Goal: Book appointment/travel/reservation

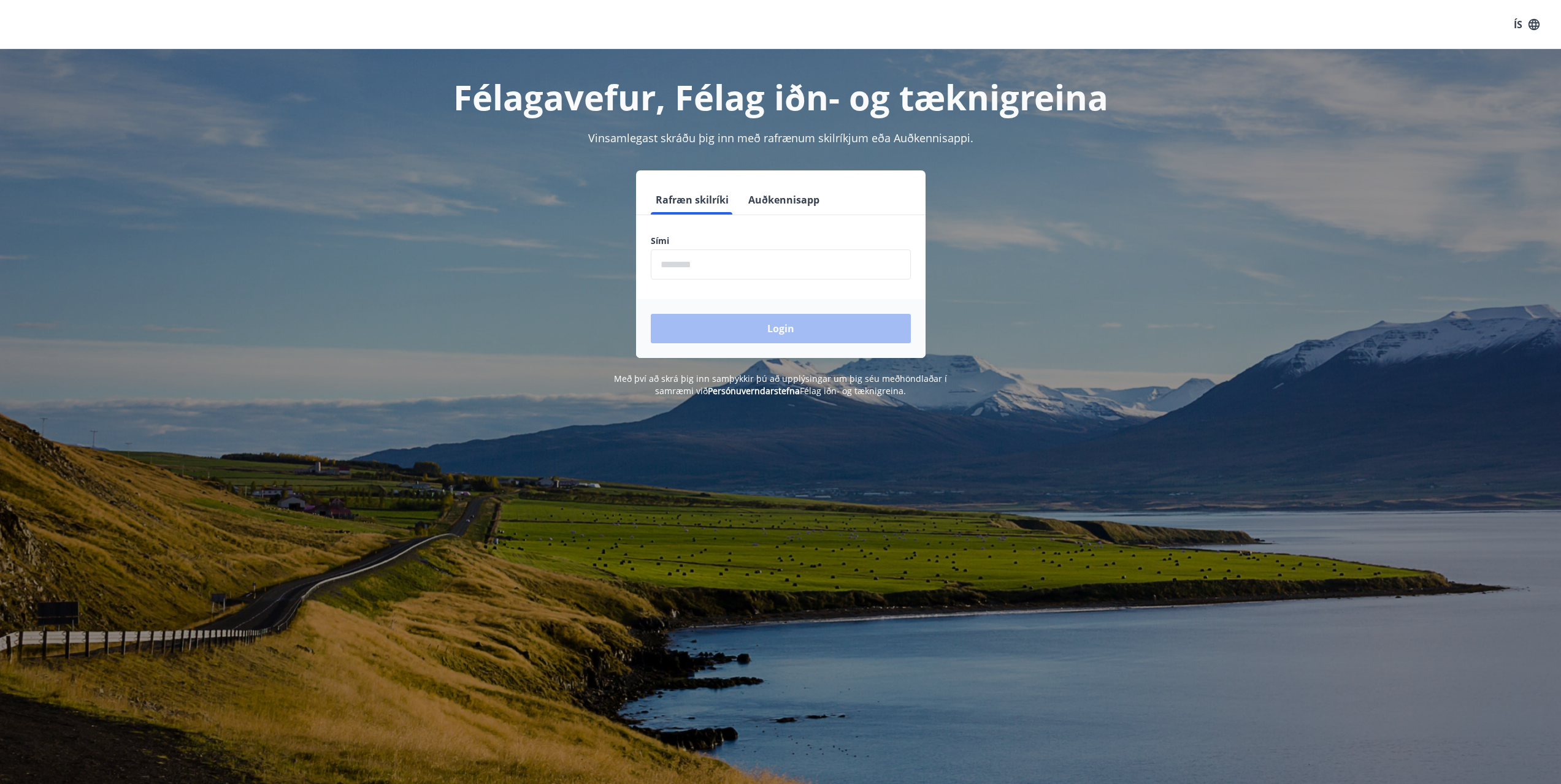
click at [718, 268] on input "phone" at bounding box center [781, 265] width 260 height 30
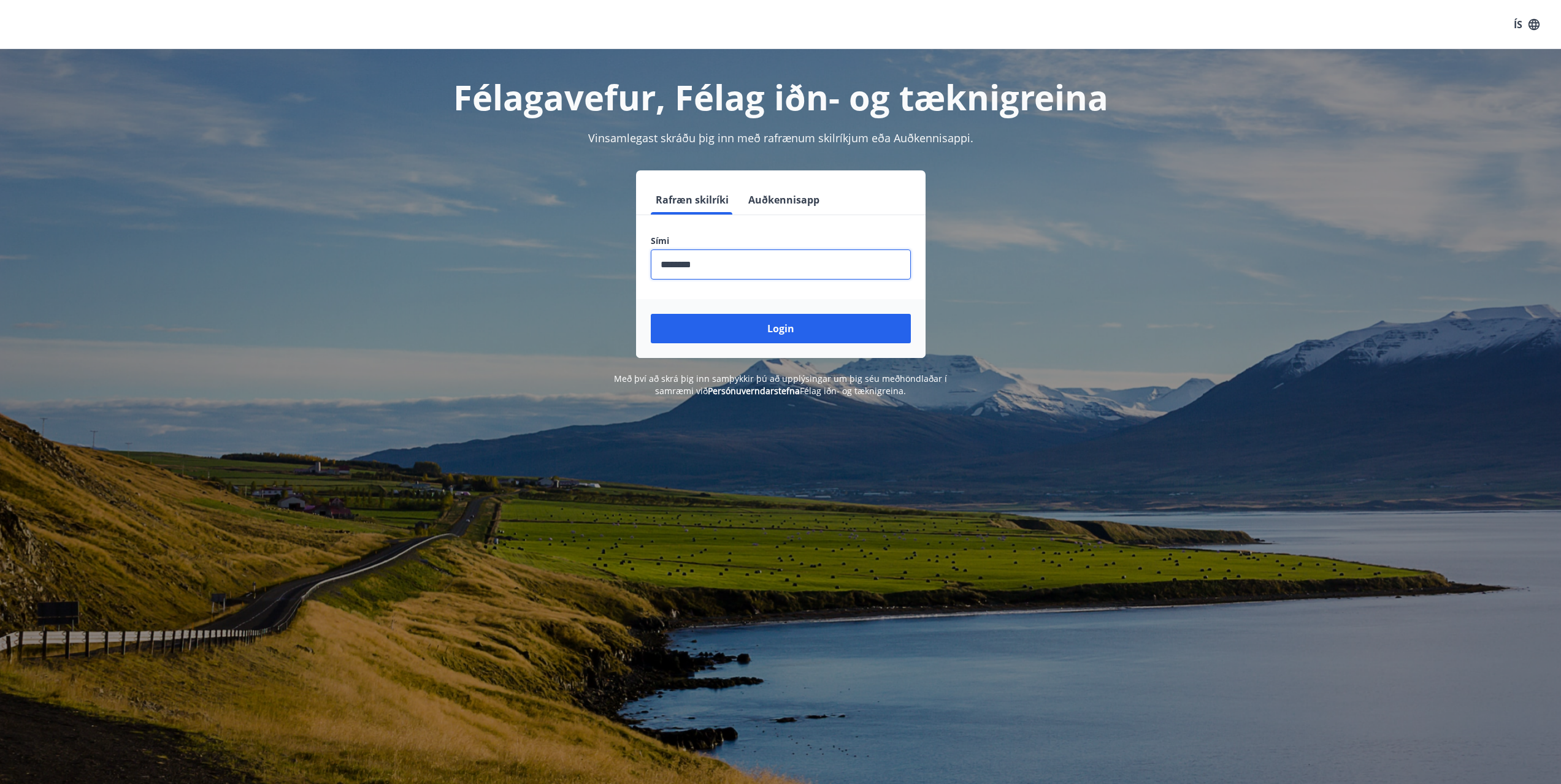
type input "********"
click at [651, 314] on button "Login" at bounding box center [781, 328] width 260 height 30
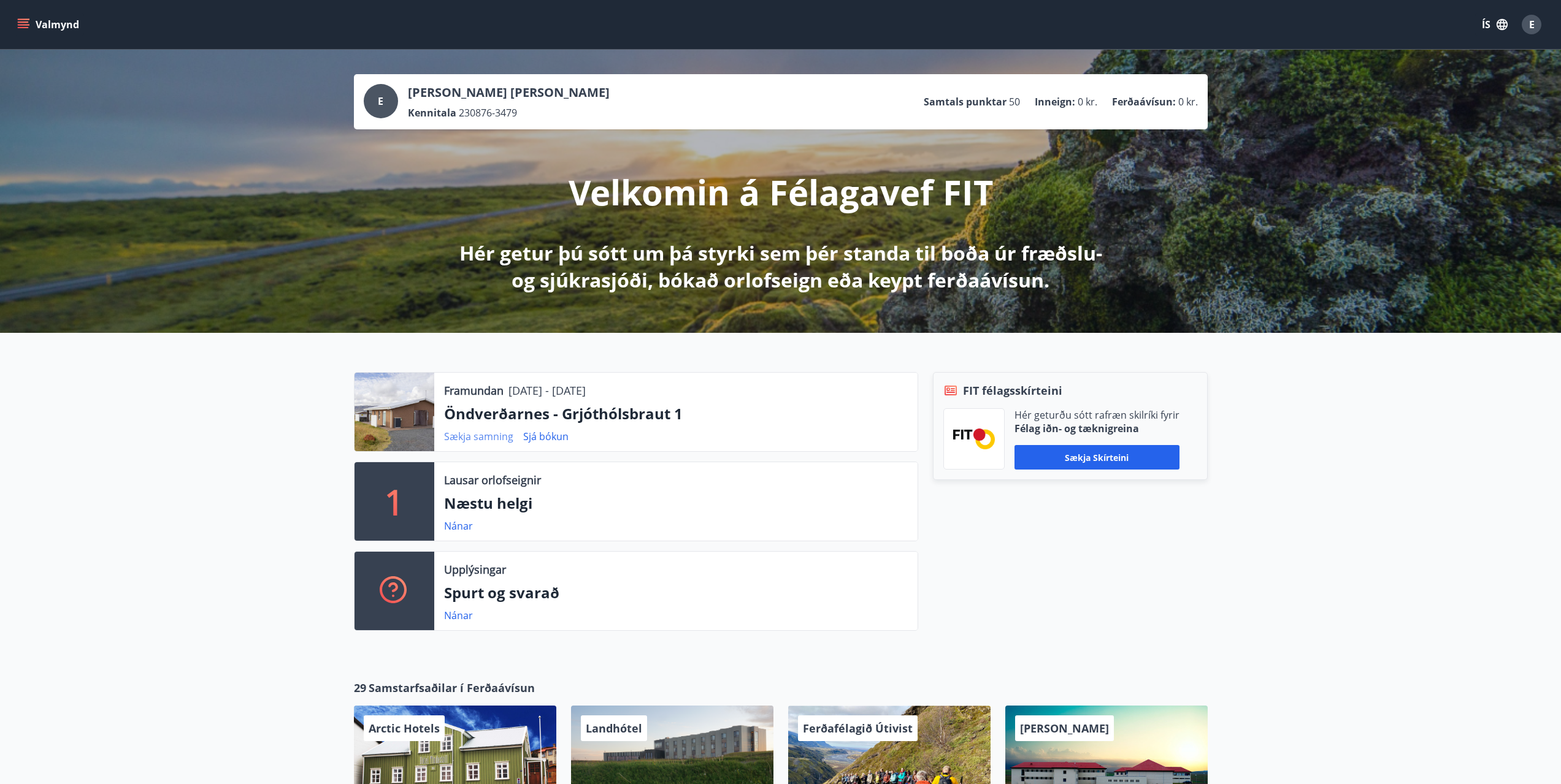
click at [479, 438] on link "Sækja samning" at bounding box center [479, 437] width 69 height 13
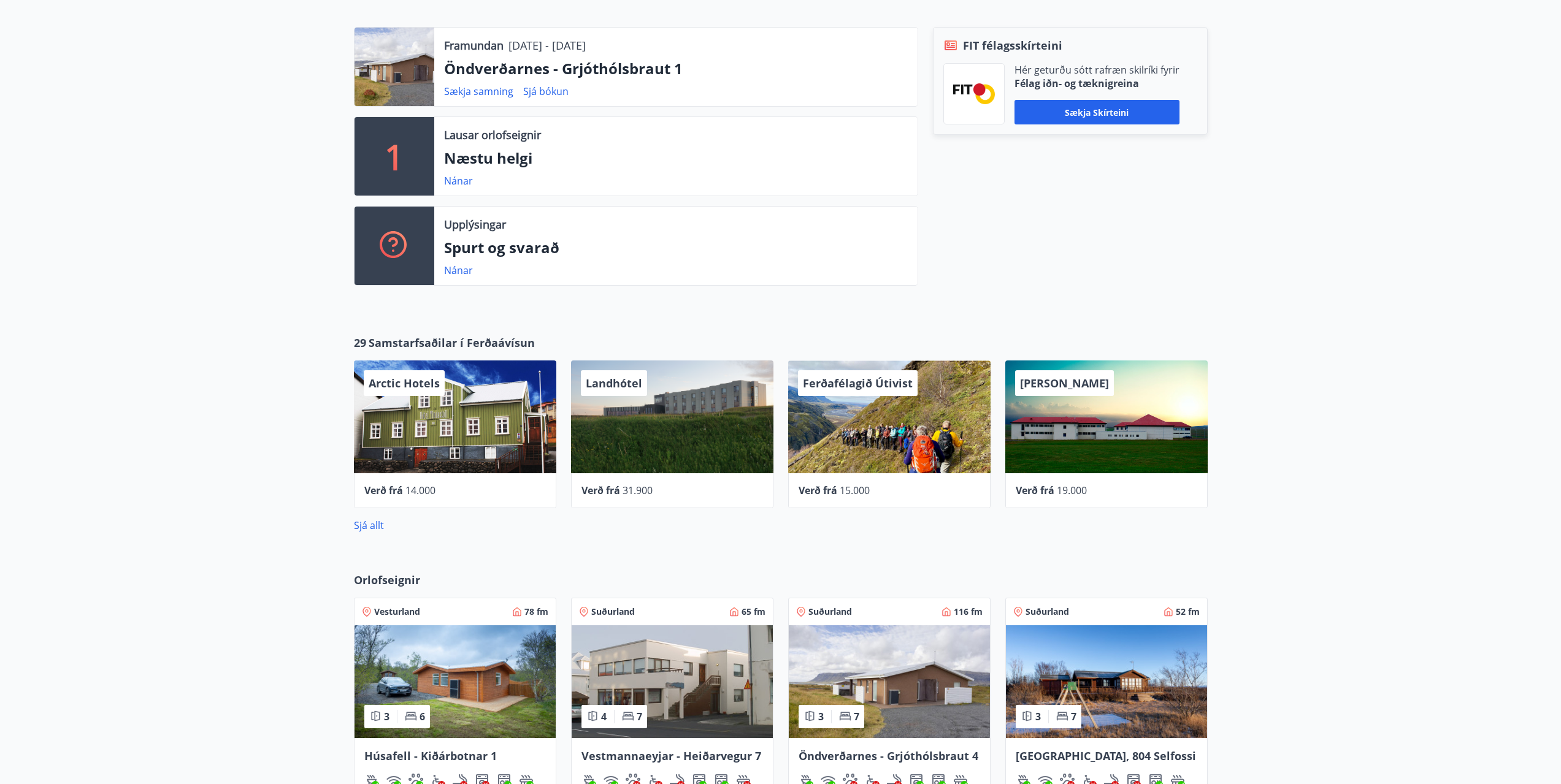
scroll to position [368, 0]
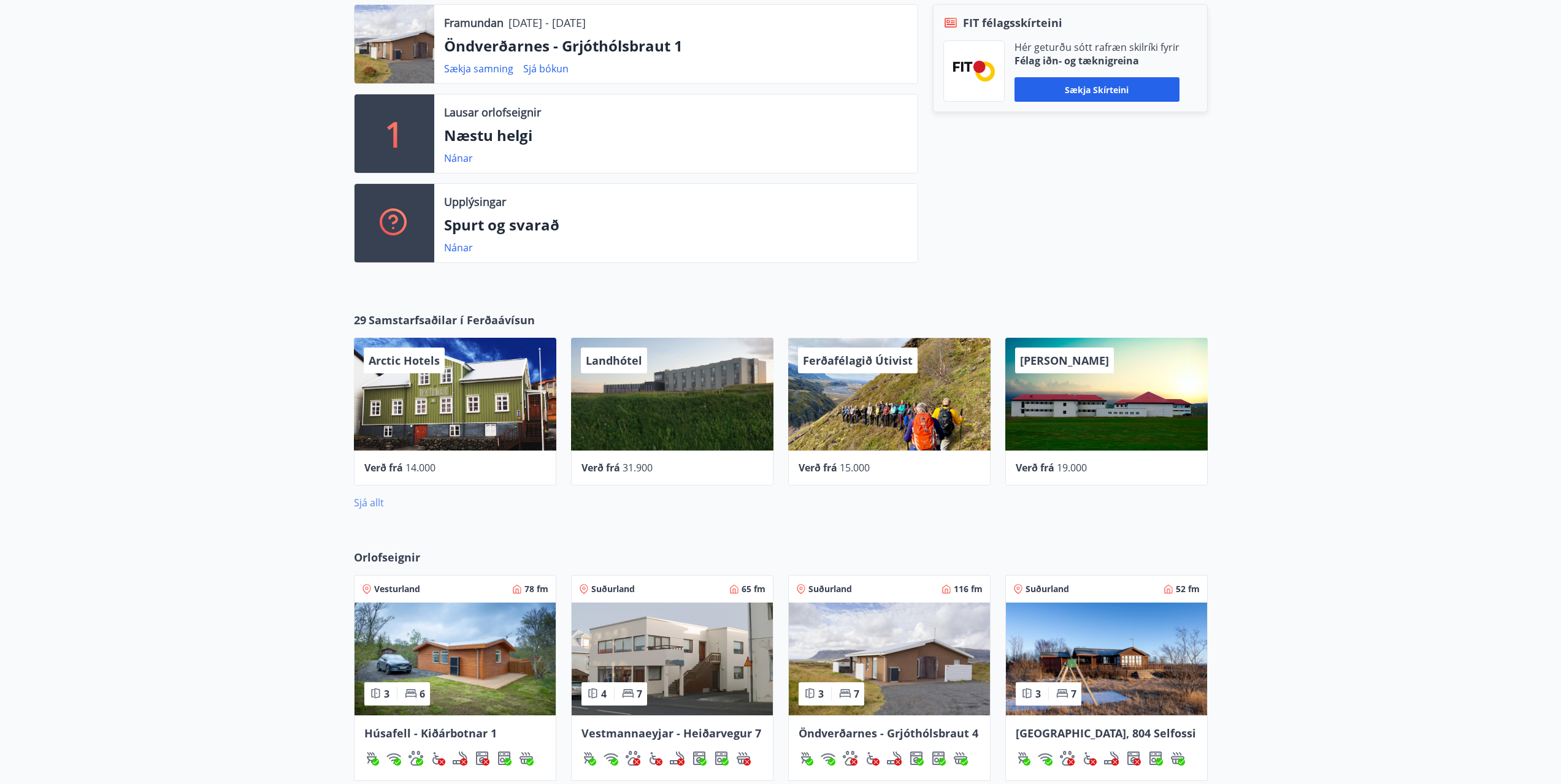
click at [372, 501] on link "Sjá allt" at bounding box center [369, 502] width 30 height 13
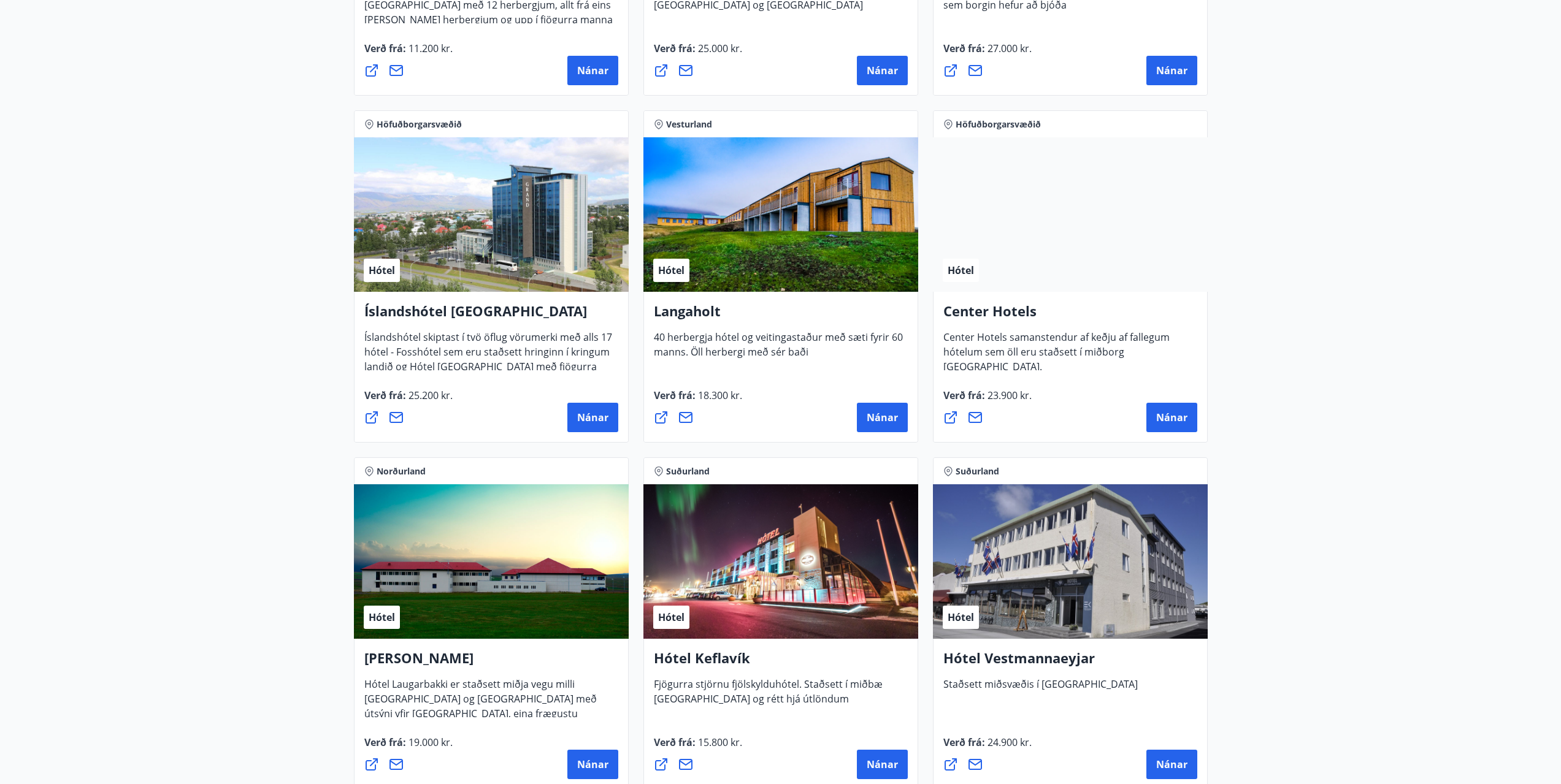
scroll to position [2698, 0]
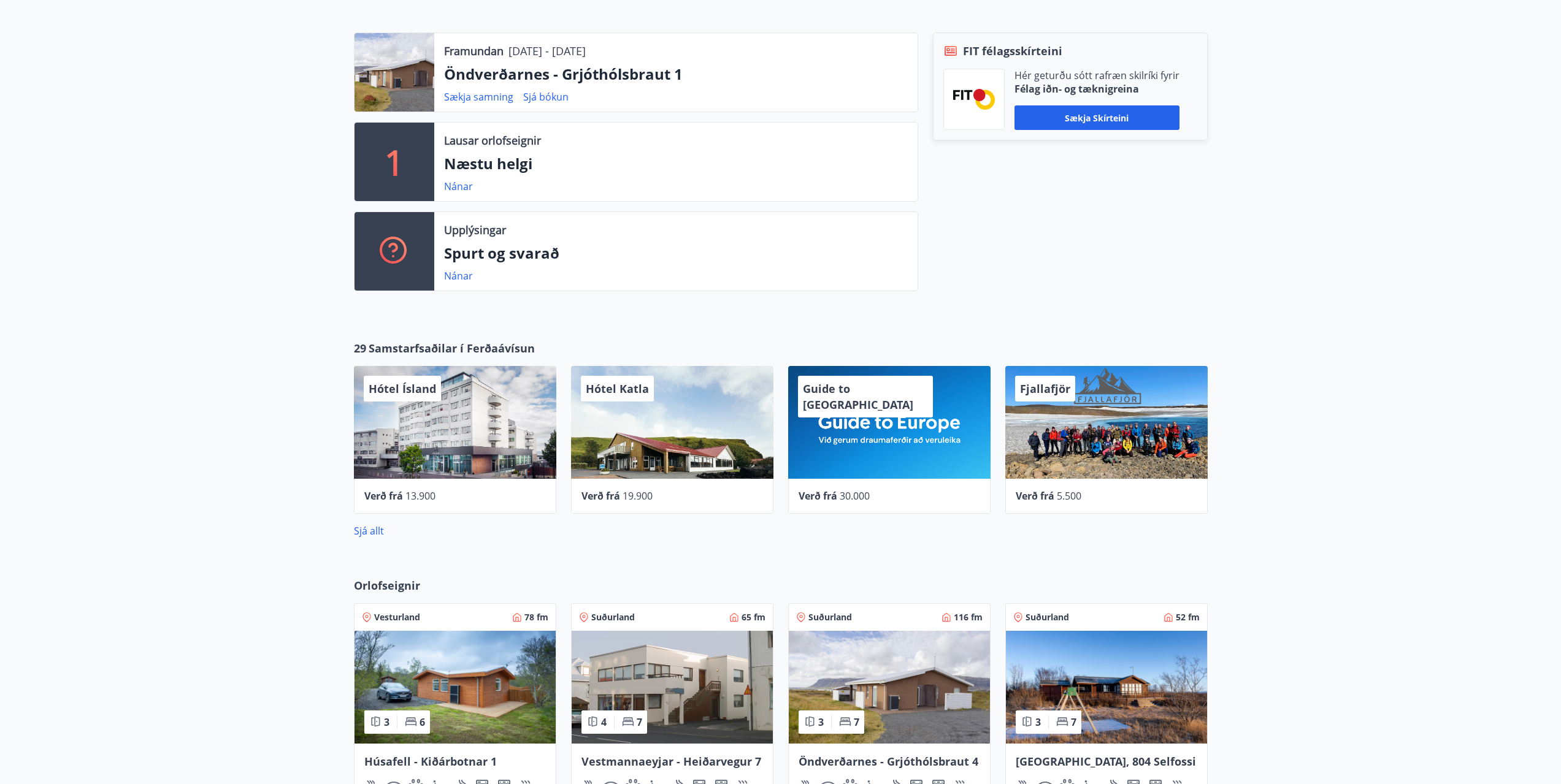
scroll to position [307, 0]
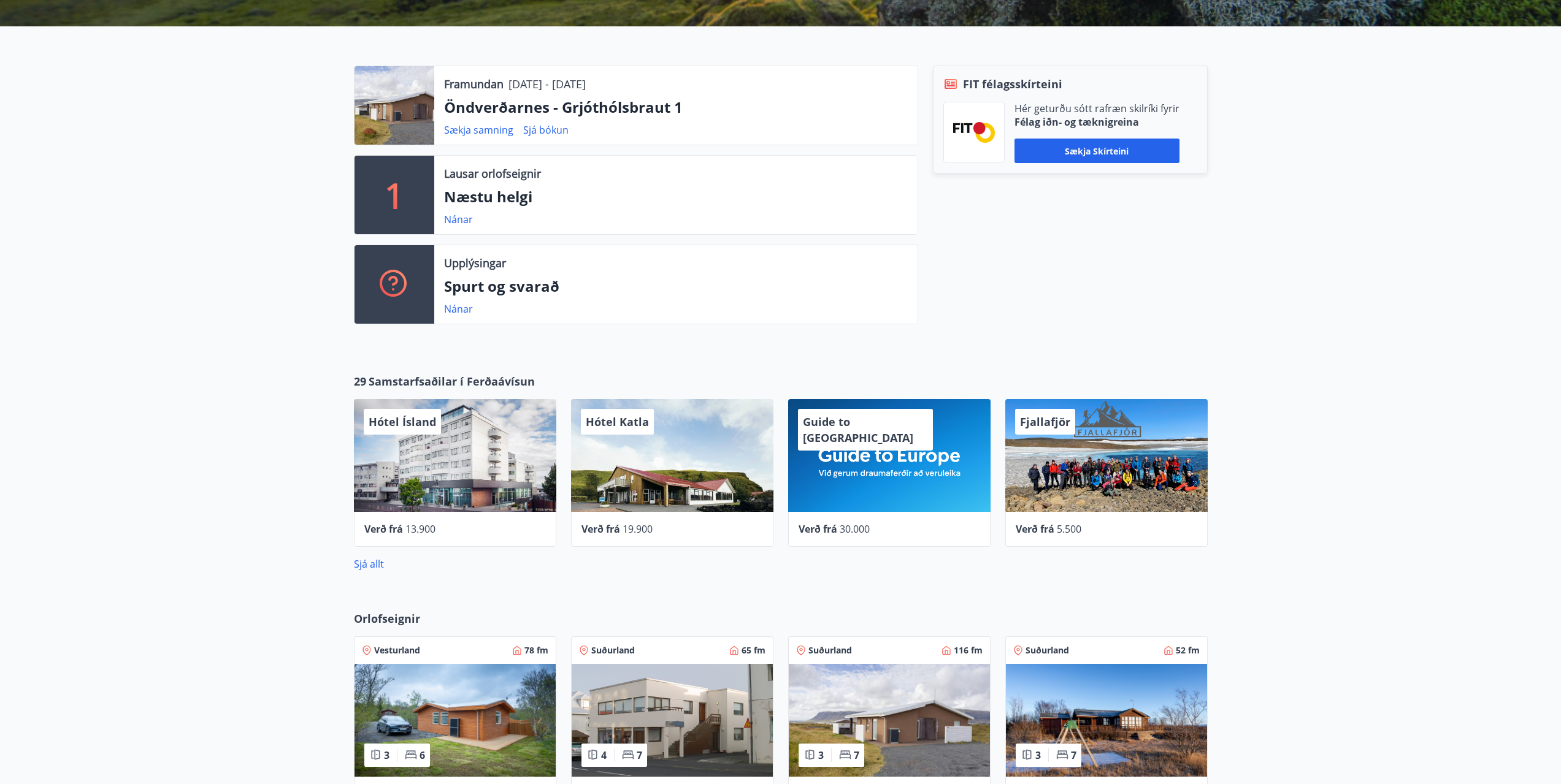
drag, startPoint x: 460, startPoint y: 221, endPoint x: 406, endPoint y: 198, distance: 58.7
click at [406, 198] on div "1" at bounding box center [394, 195] width 80 height 78
click at [457, 221] on link "Nánar" at bounding box center [459, 219] width 29 height 13
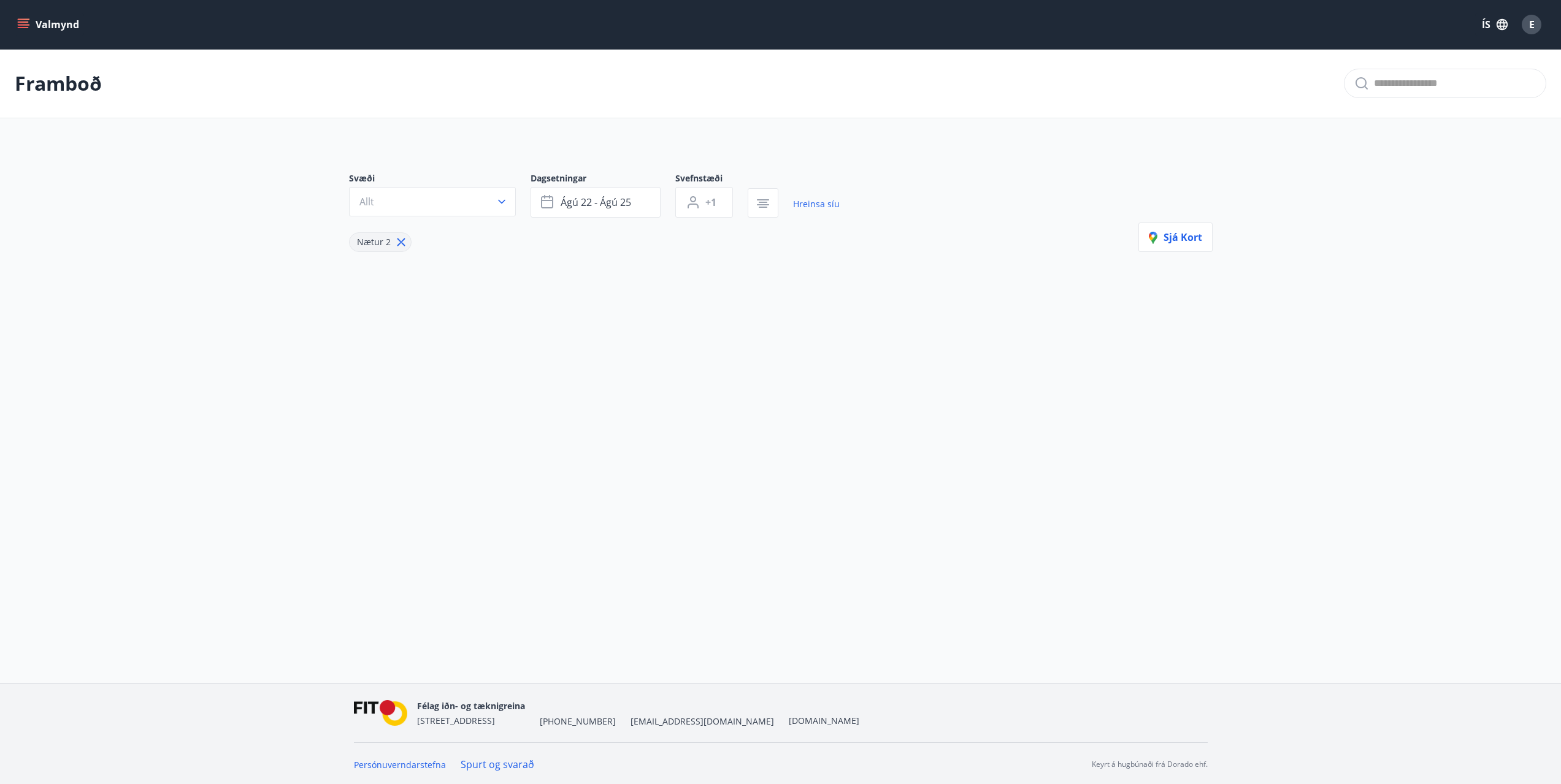
type input "*"
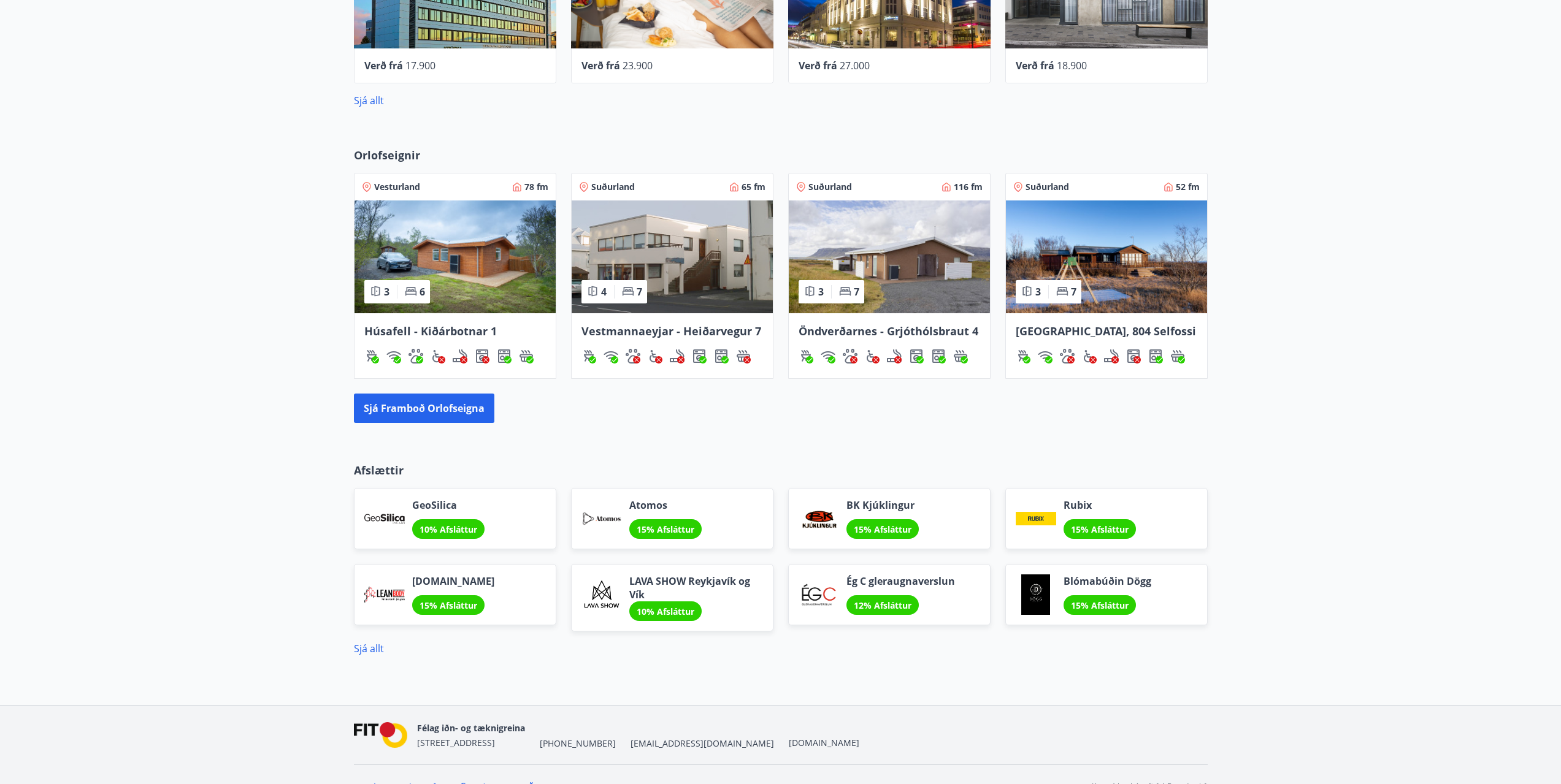
scroll to position [794, 0]
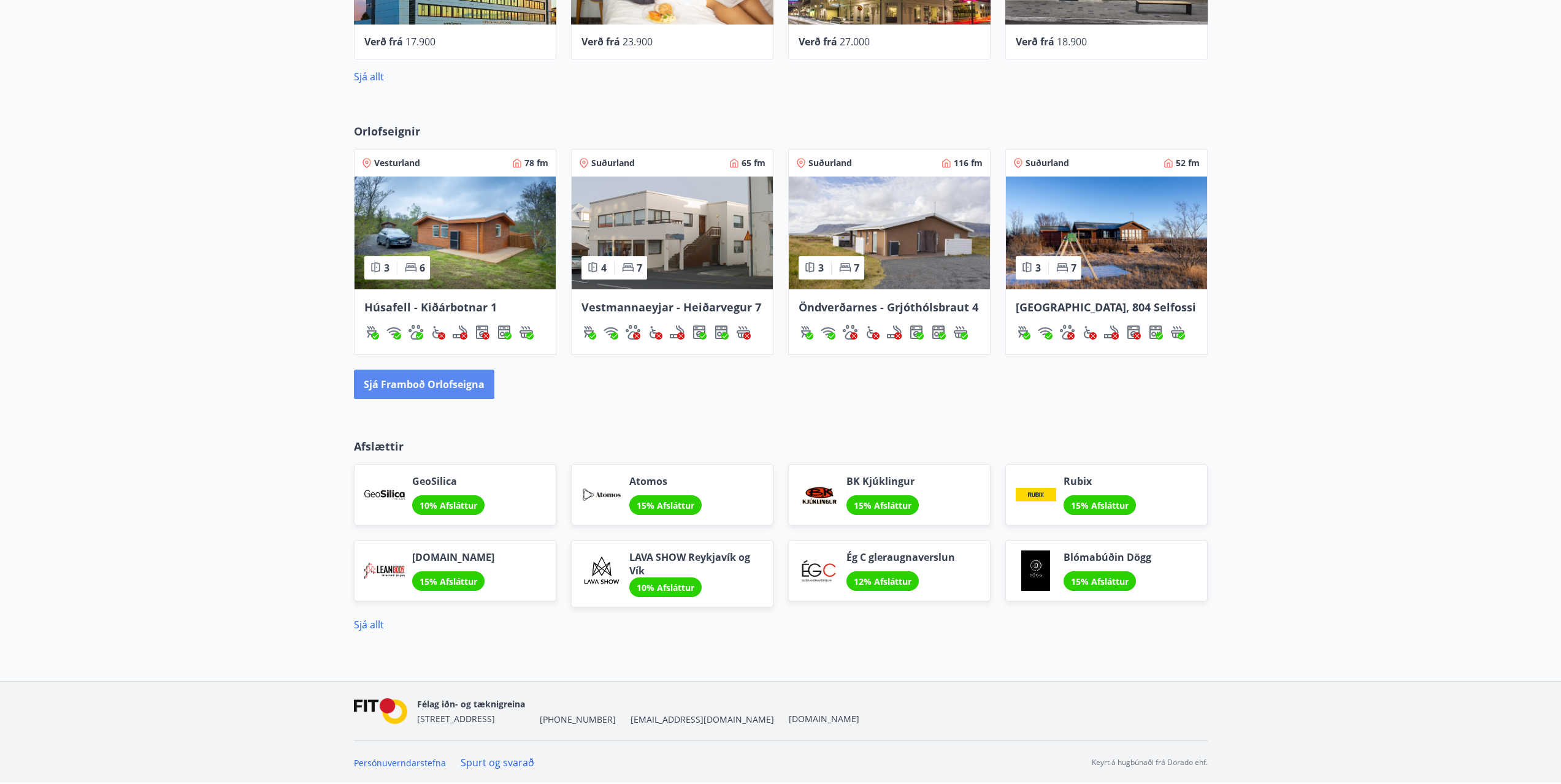
click at [400, 388] on button "Sjá framboð orlofseigna" at bounding box center [424, 384] width 141 height 30
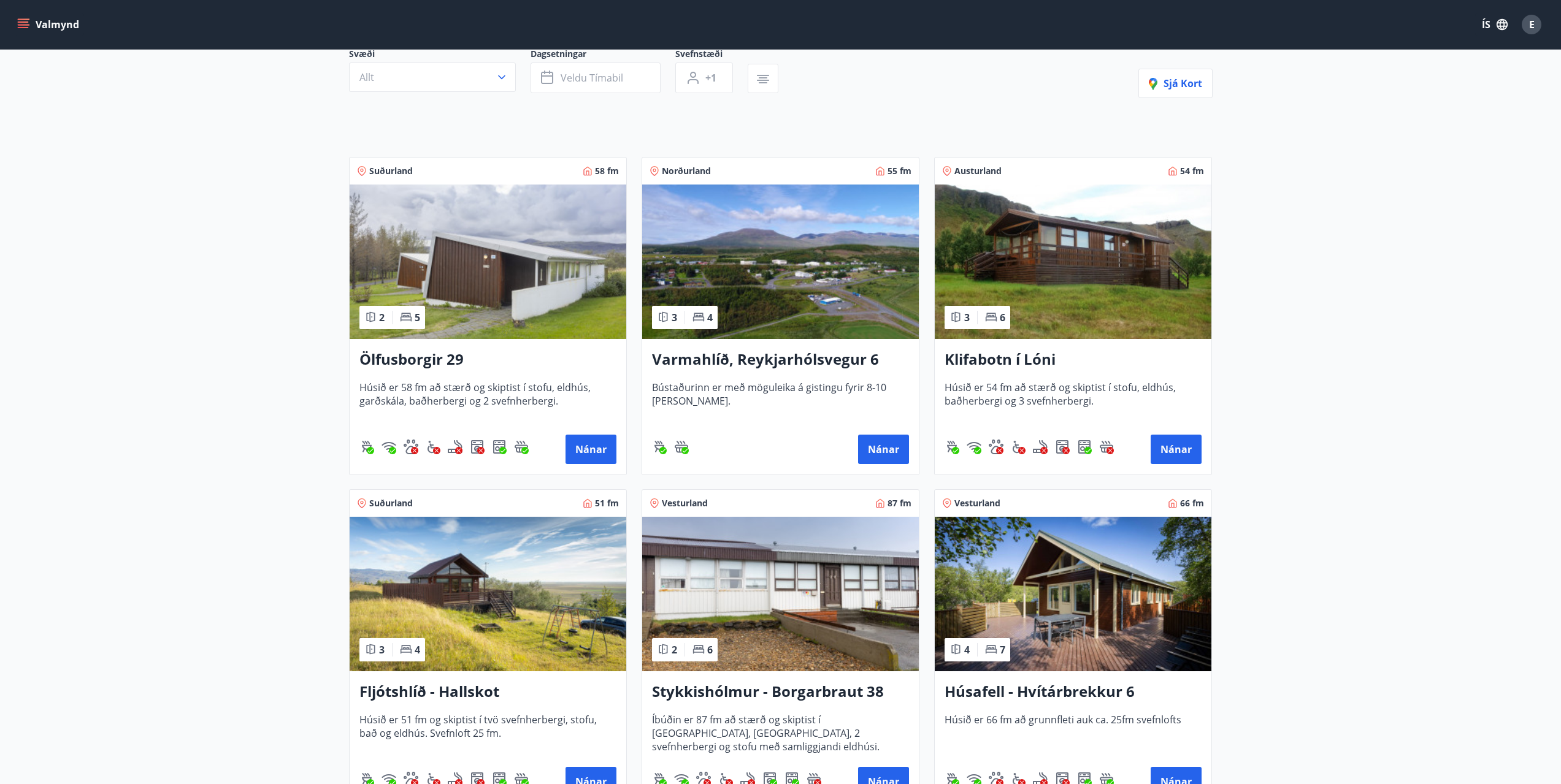
scroll to position [122, 0]
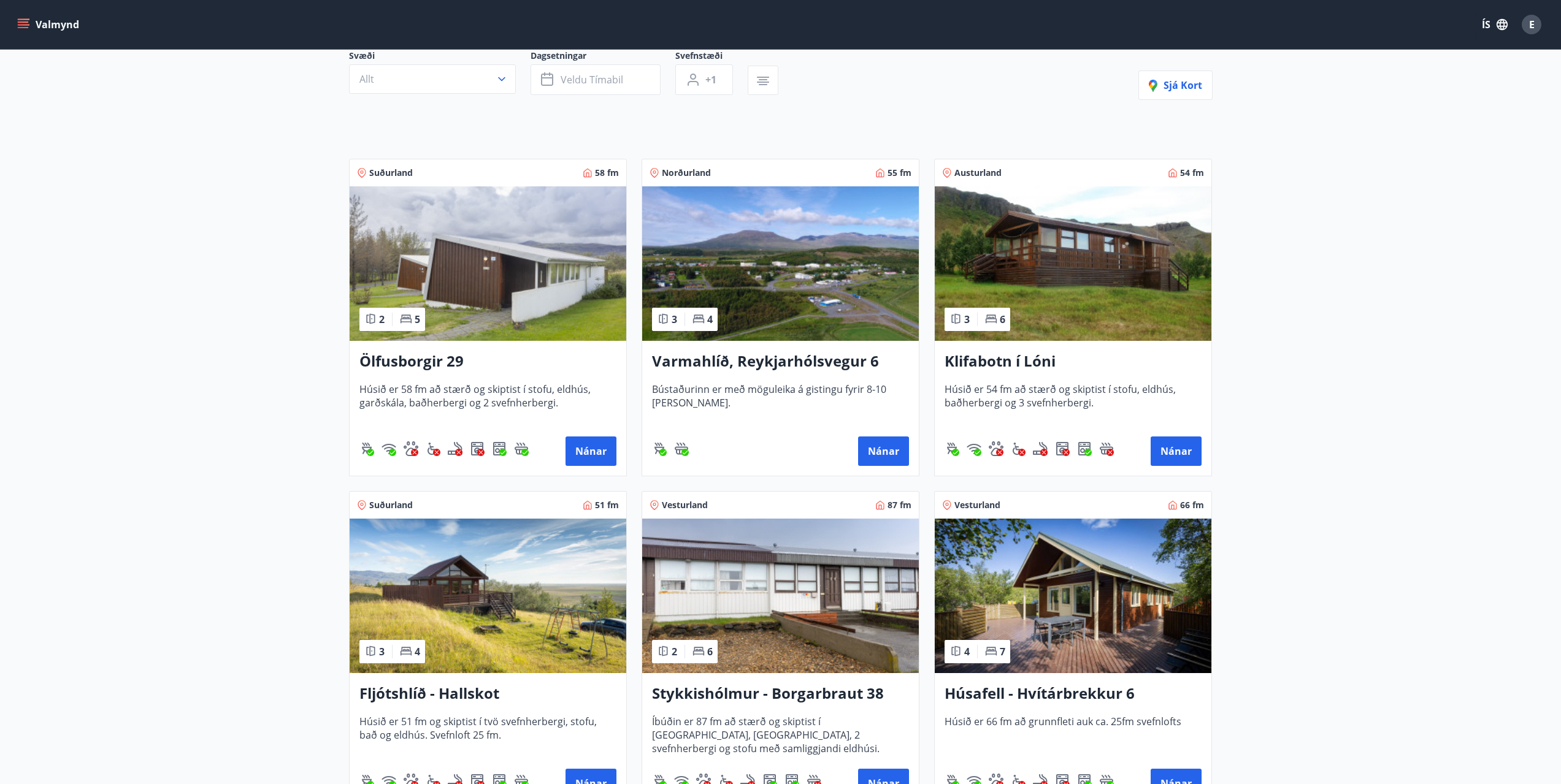
click at [786, 362] on h3 "Varmahlíð, Reykjarhólsvegur 6" at bounding box center [780, 362] width 257 height 22
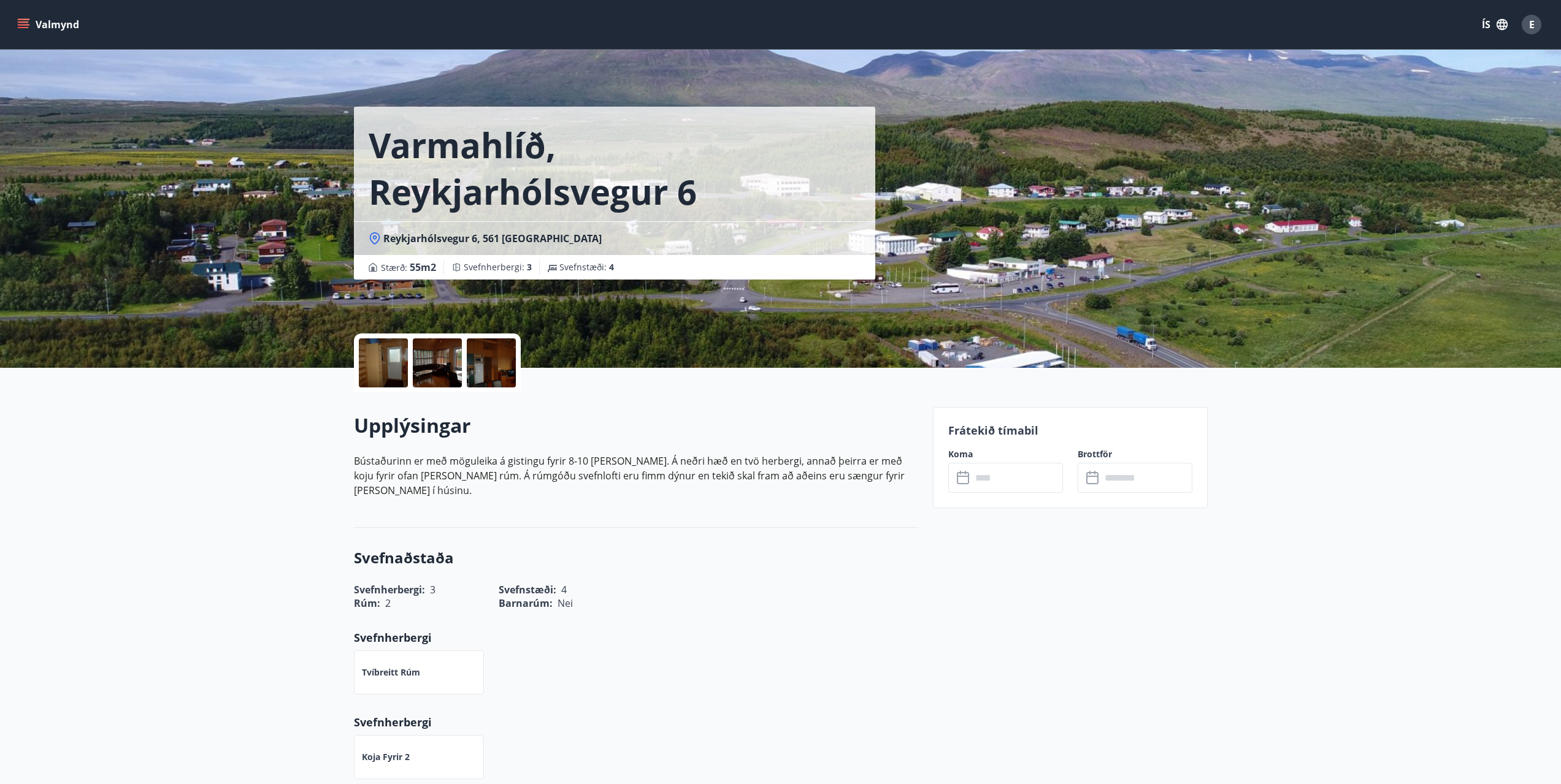
click at [385, 362] on div at bounding box center [383, 362] width 49 height 49
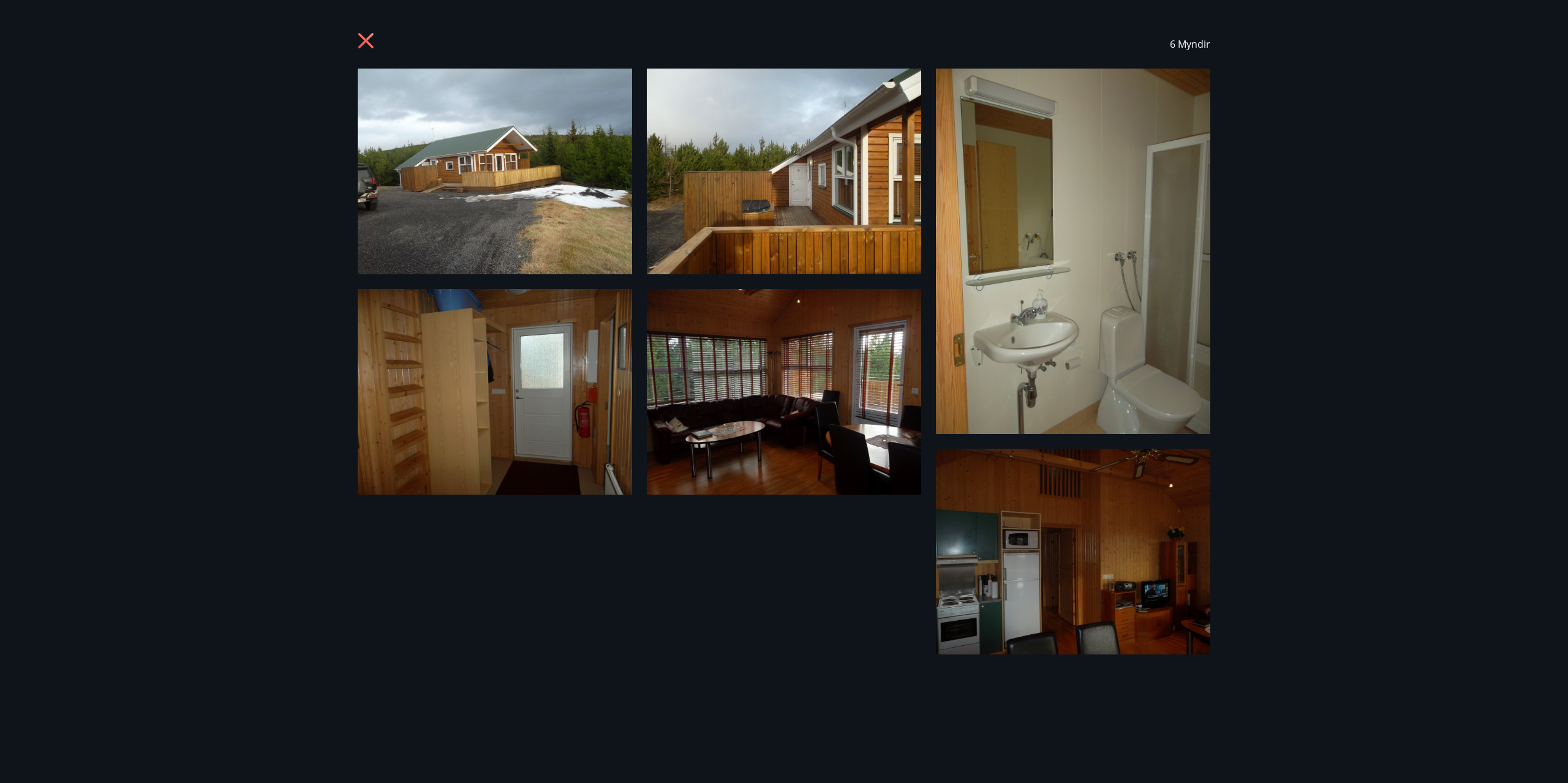
click at [365, 42] on icon at bounding box center [365, 40] width 15 height 15
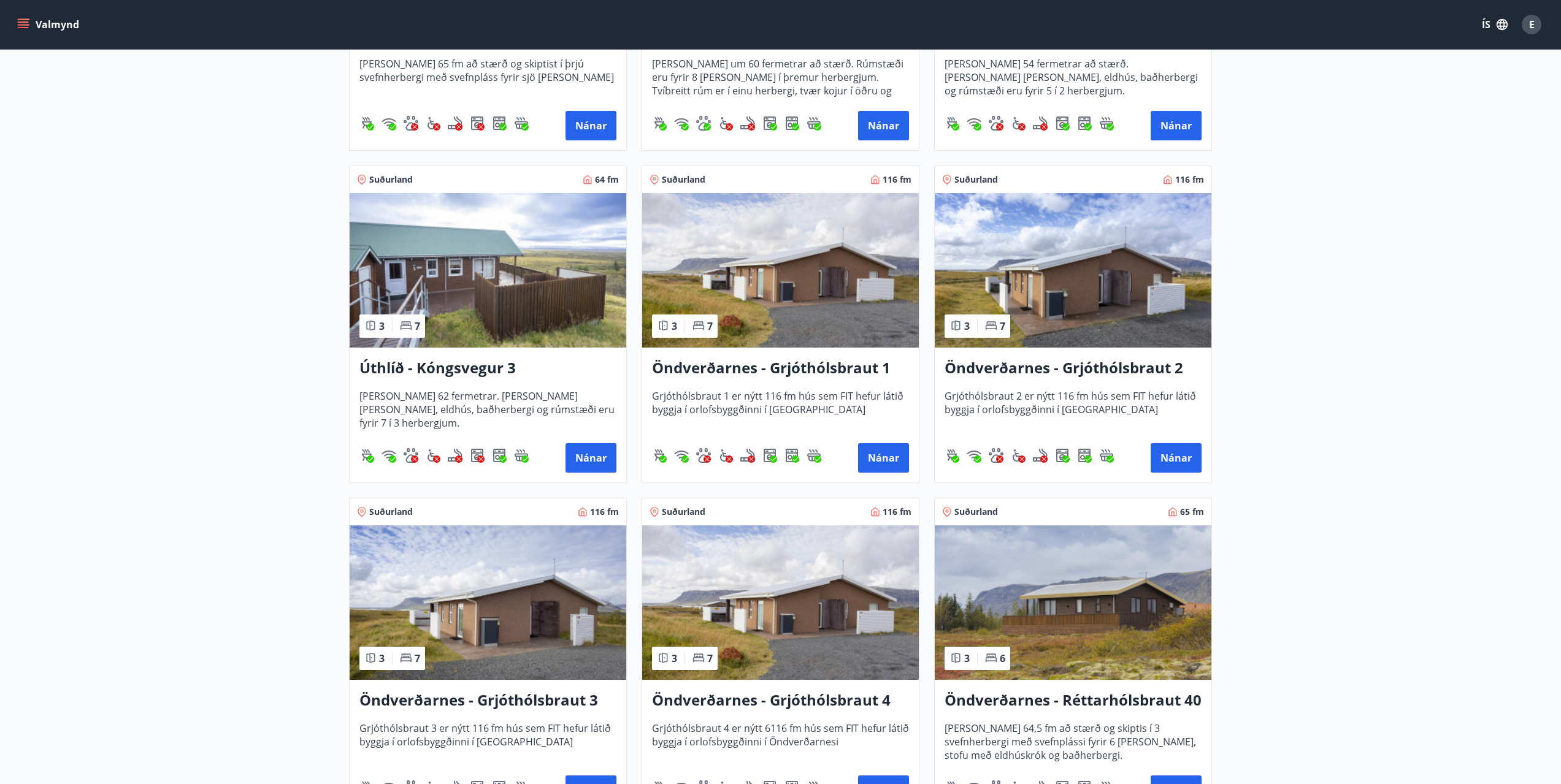
scroll to position [2085, 0]
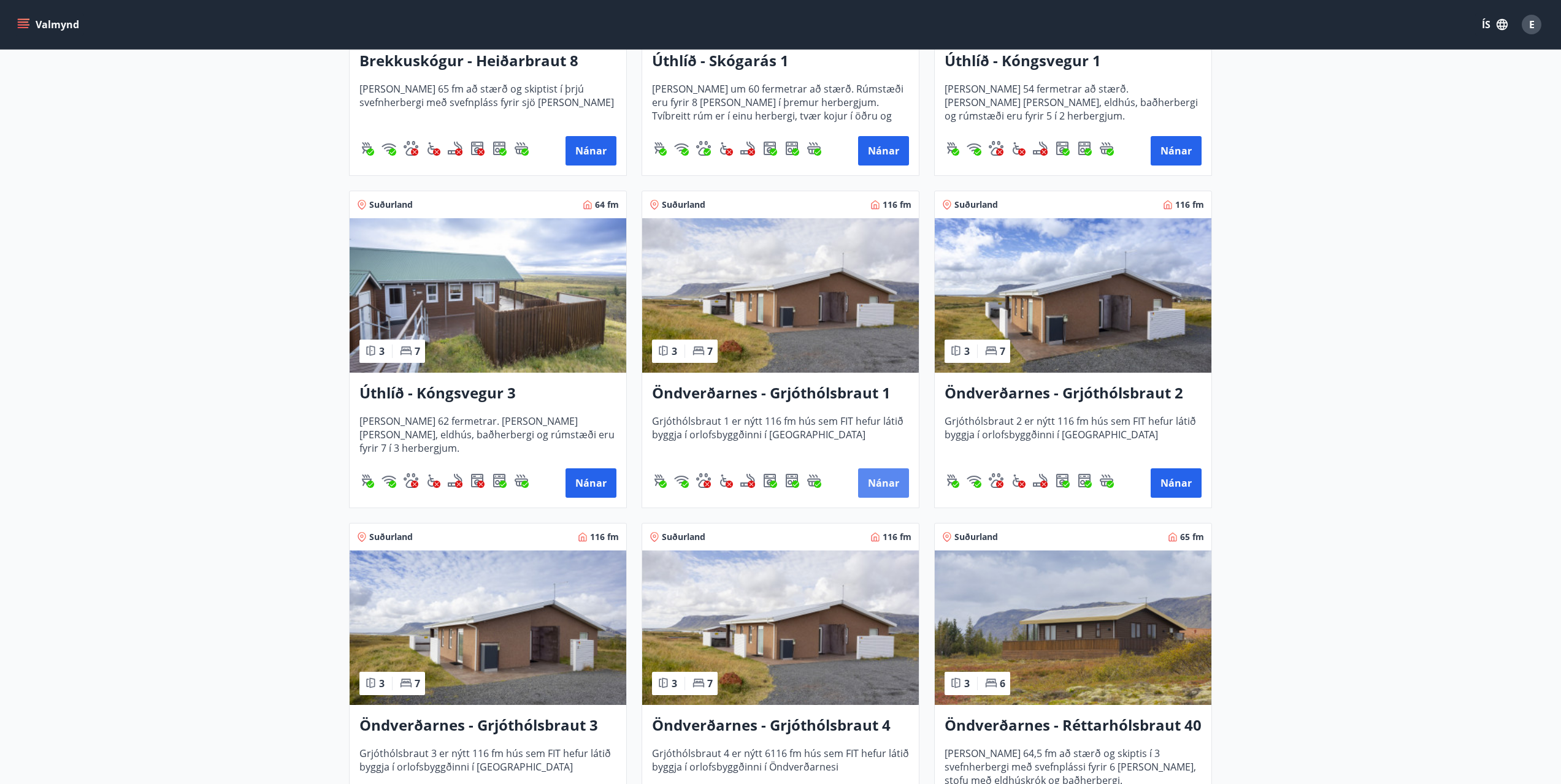
click at [882, 481] on button "Nánar" at bounding box center [883, 483] width 51 height 30
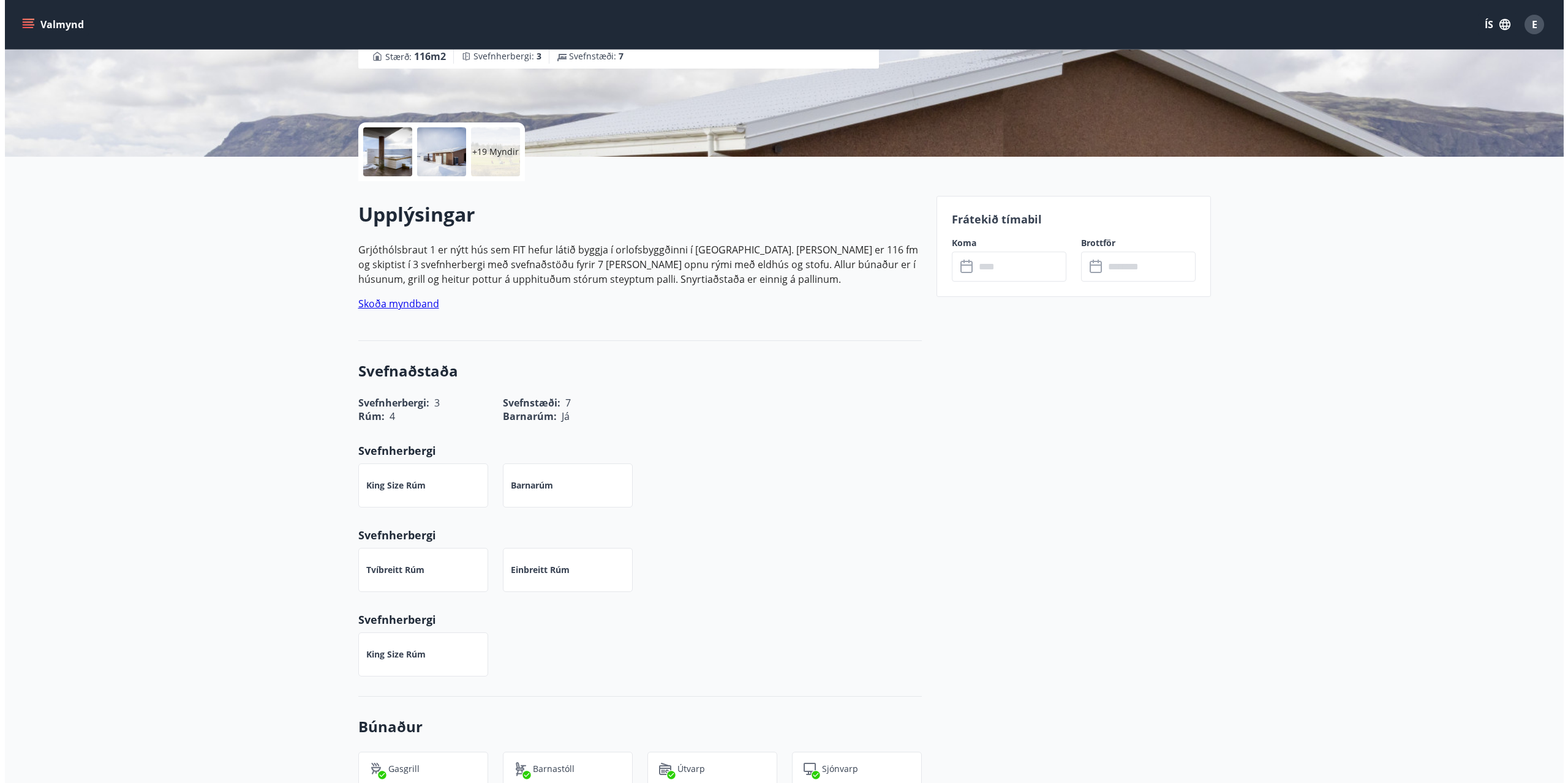
scroll to position [61, 0]
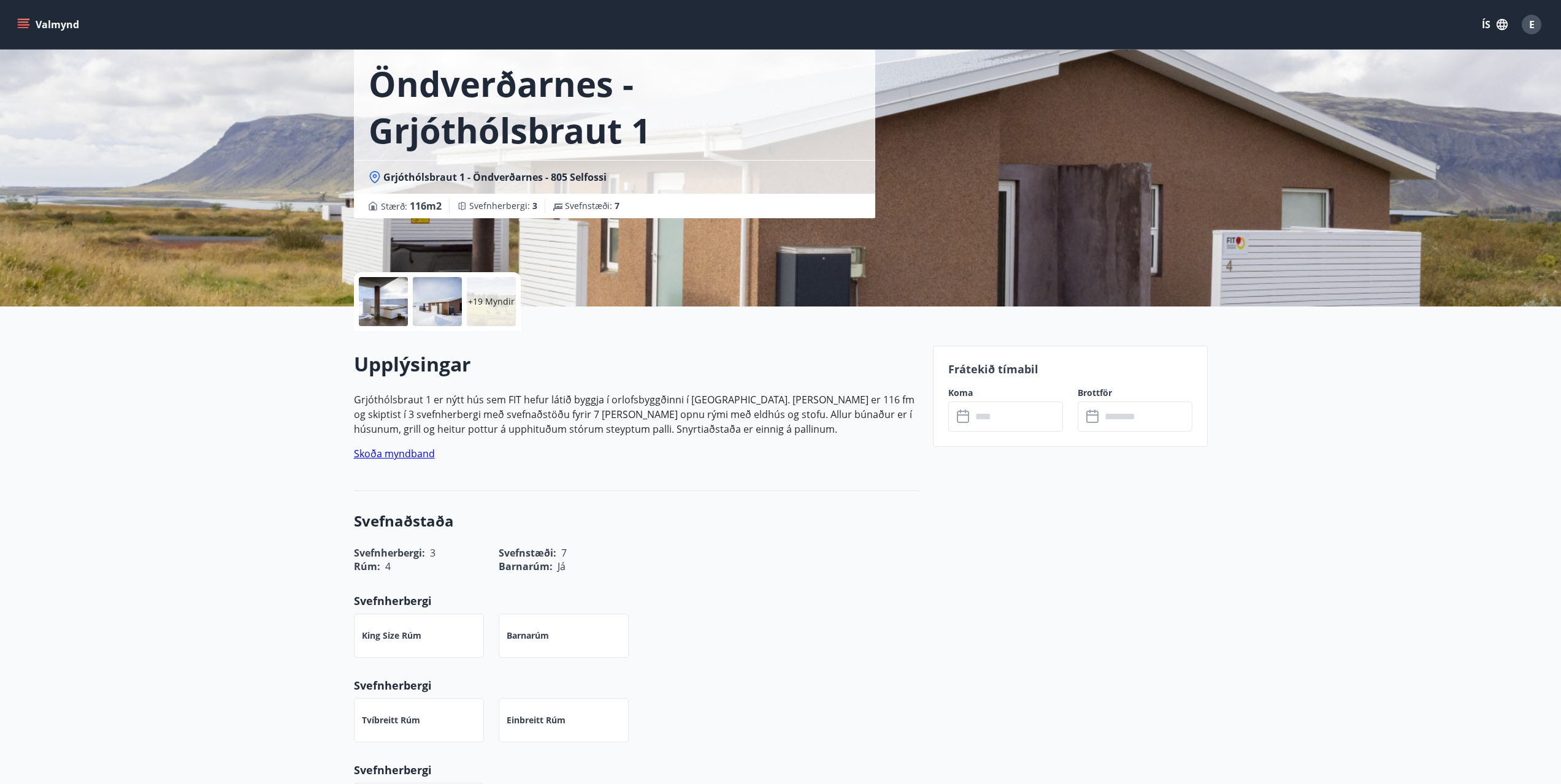
click at [374, 309] on div at bounding box center [383, 302] width 49 height 49
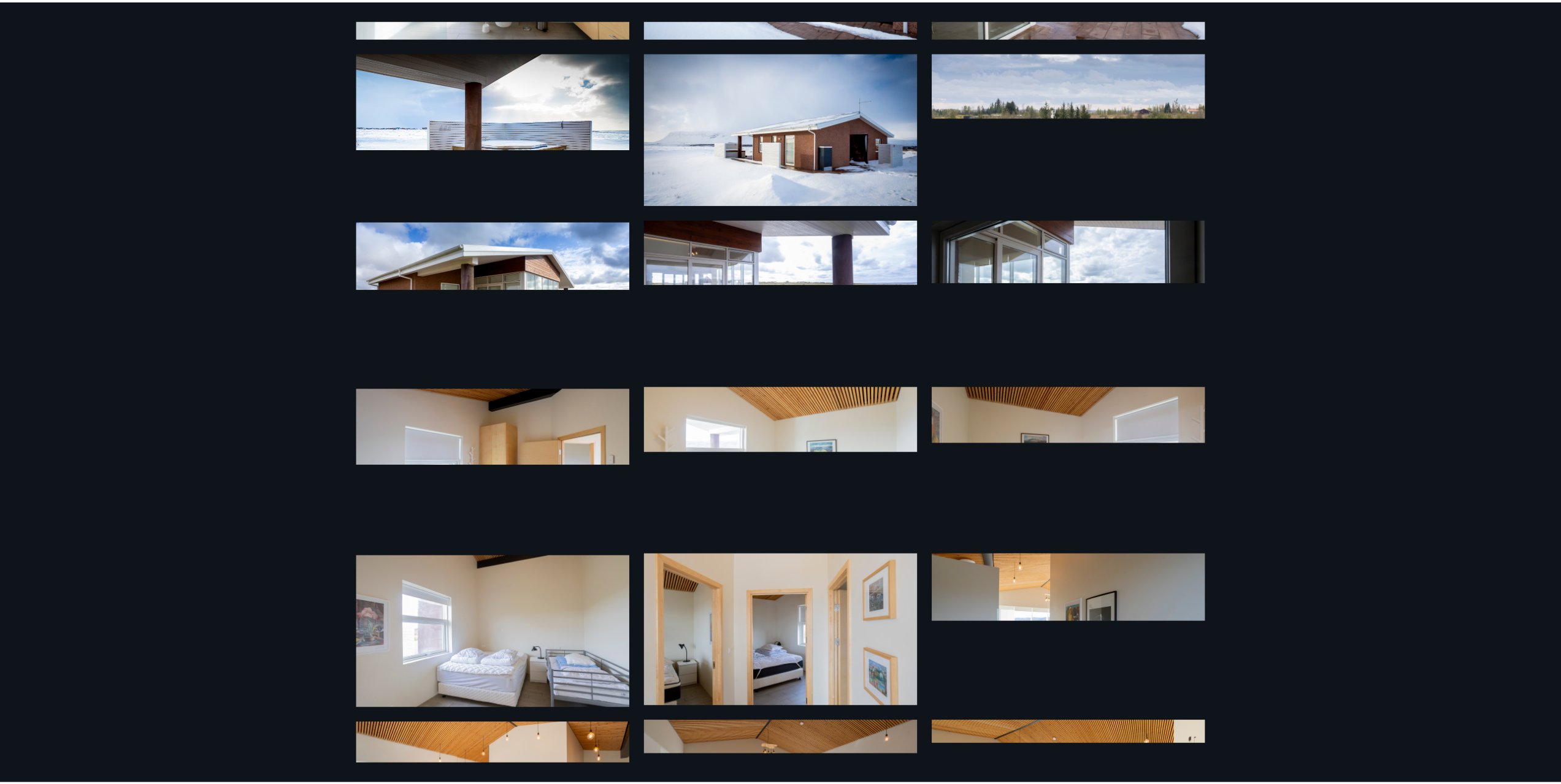
scroll to position [0, 0]
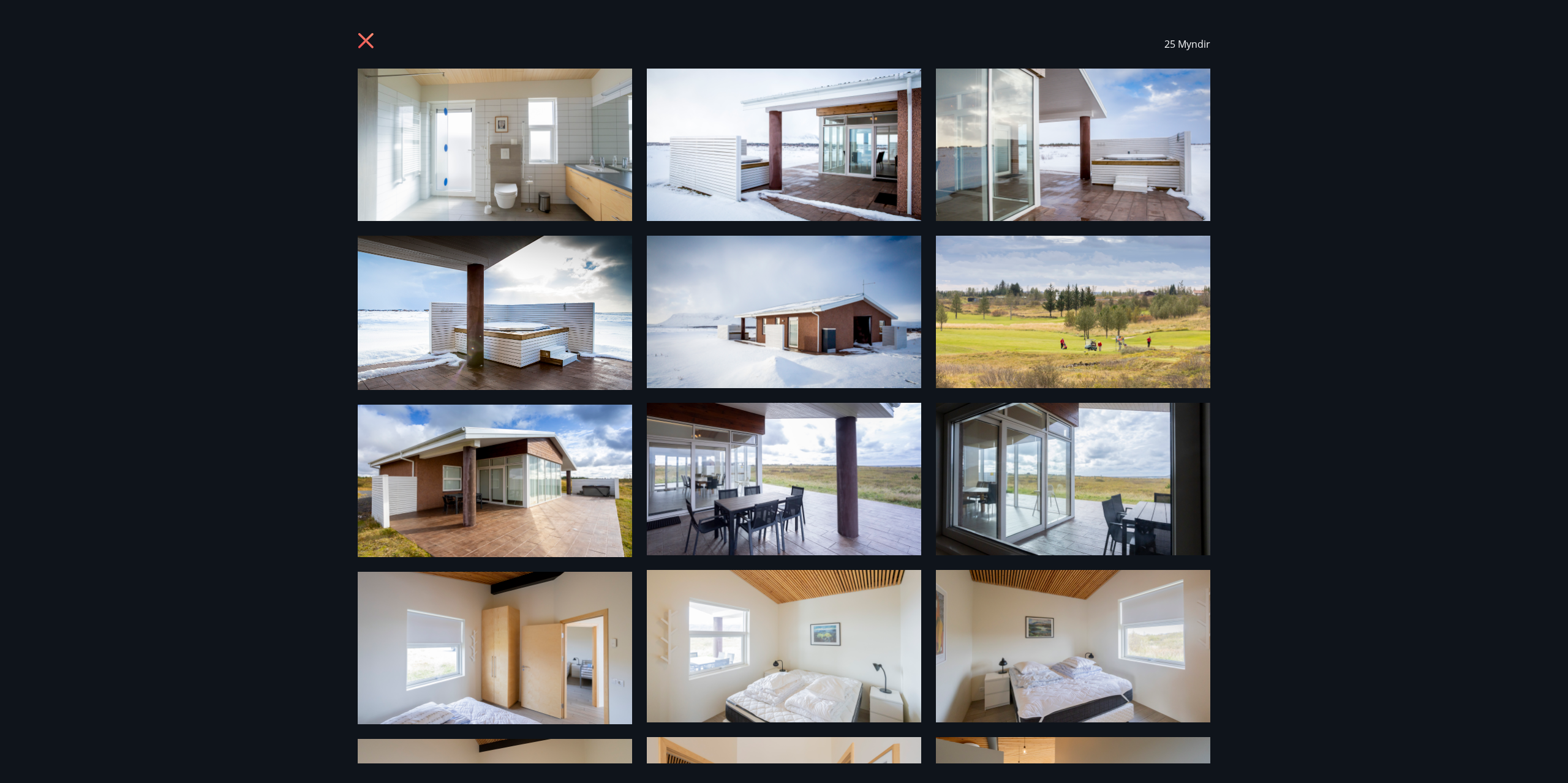
click at [364, 45] on icon at bounding box center [367, 42] width 19 height 19
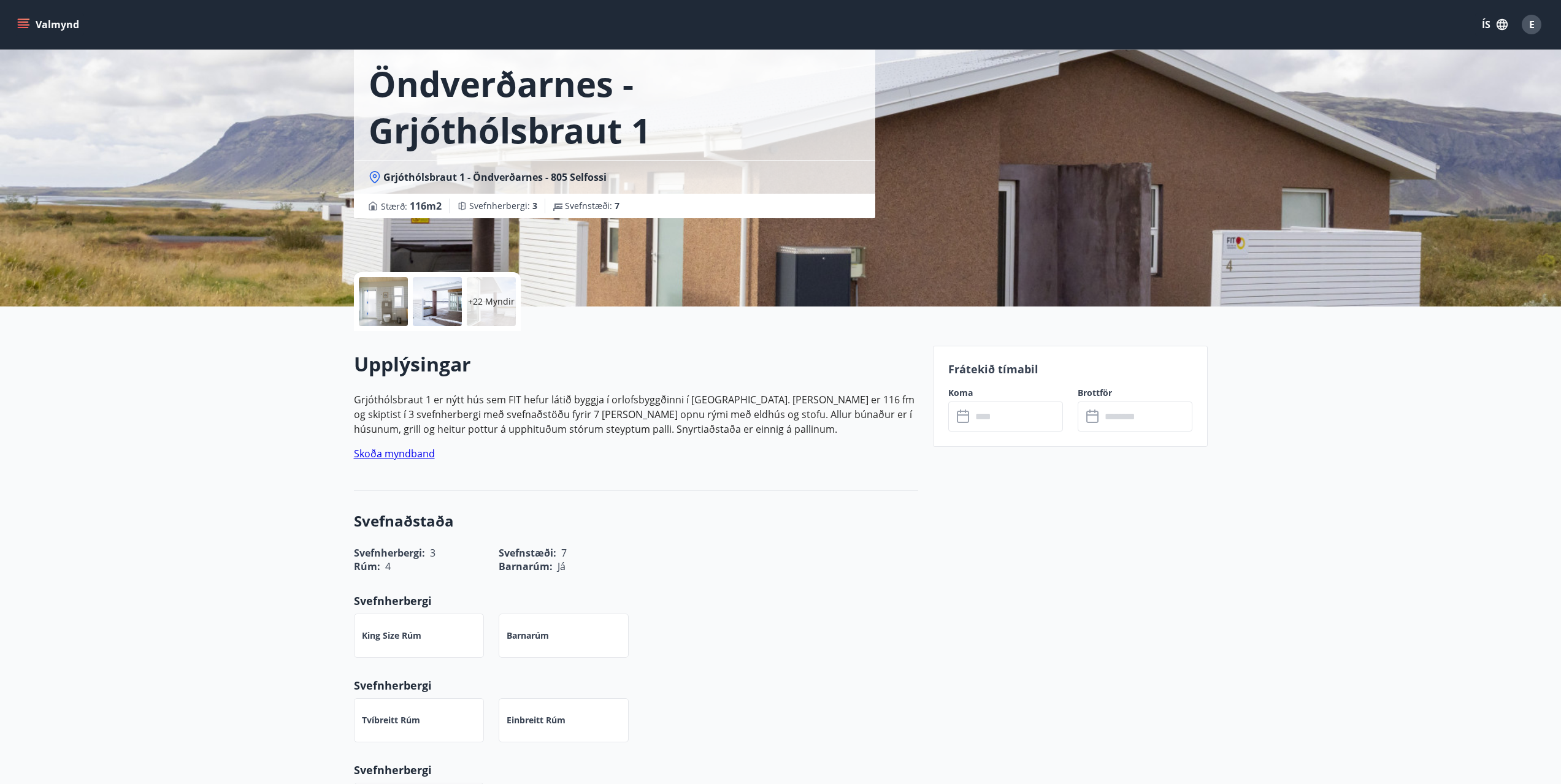
click at [406, 456] on link "Skoða myndband" at bounding box center [395, 454] width 81 height 13
